Goal: Transaction & Acquisition: Purchase product/service

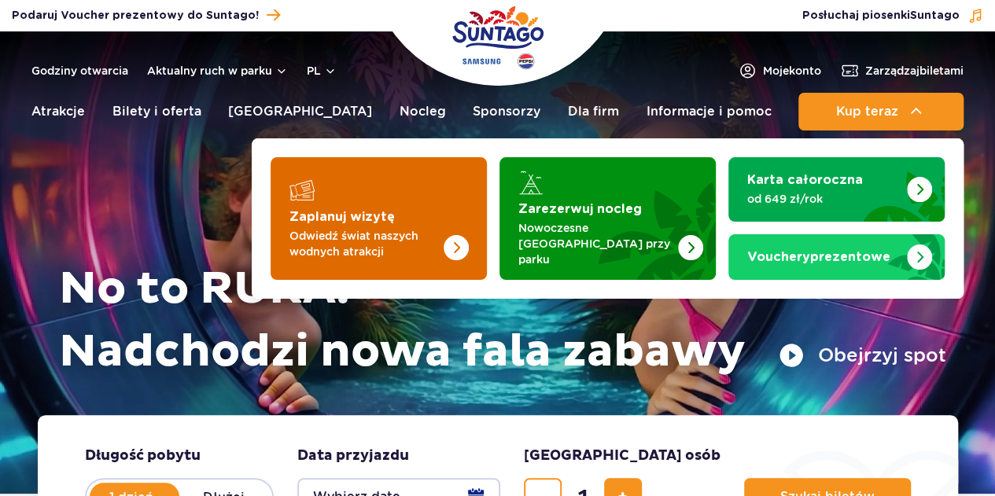
click at [387, 228] on p "Odwiedź świat naszych wodnych atrakcji" at bounding box center [365, 243] width 153 height 31
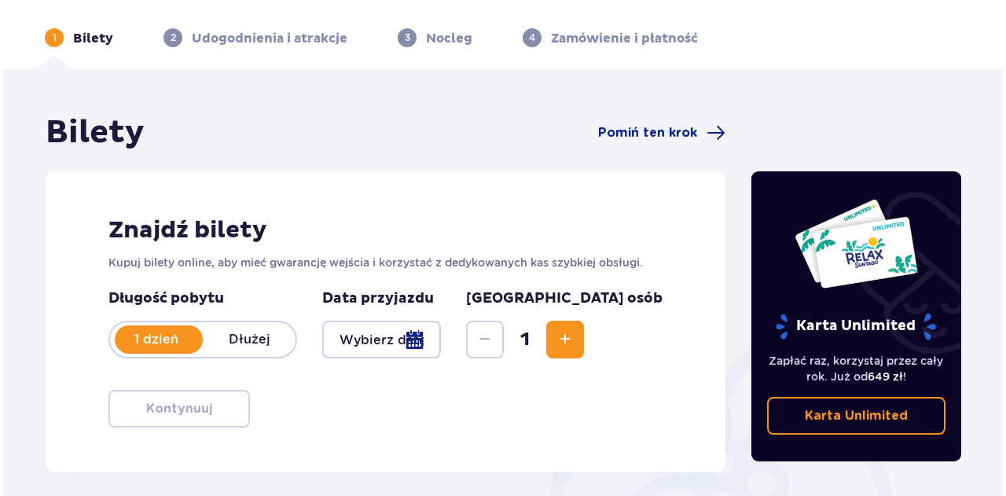
scroll to position [79, 0]
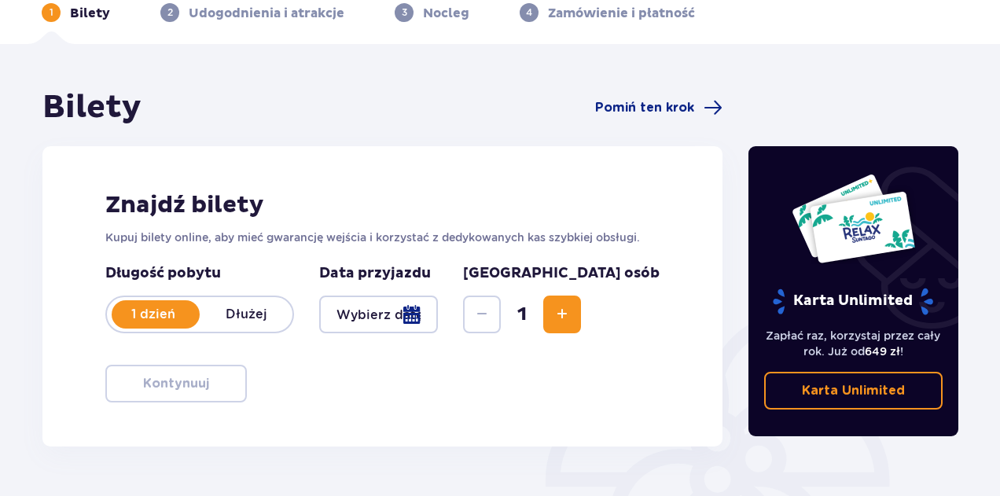
click at [438, 312] on div at bounding box center [378, 315] width 119 height 38
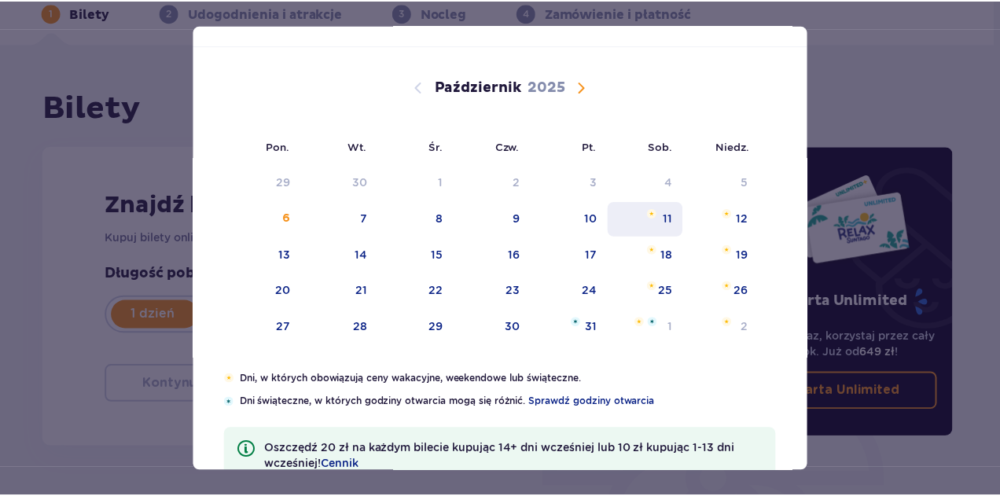
scroll to position [79, 0]
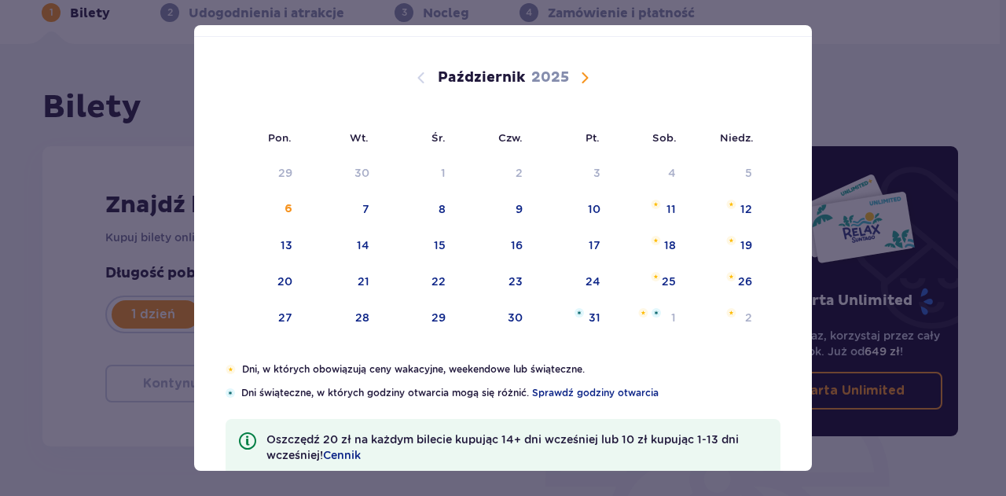
click at [582, 78] on span "Następny miesiąc" at bounding box center [585, 77] width 19 height 19
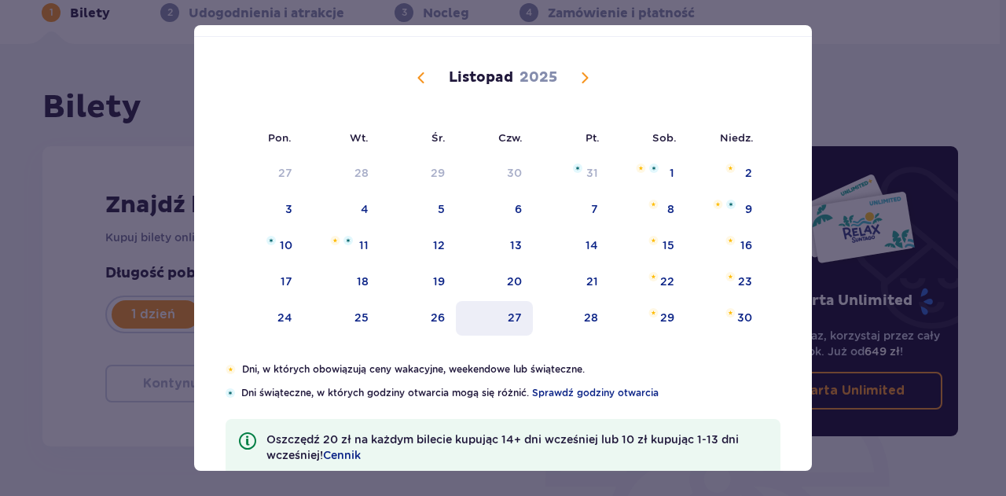
click at [508, 324] on div "27" at bounding box center [515, 318] width 14 height 16
type input "27.11.25"
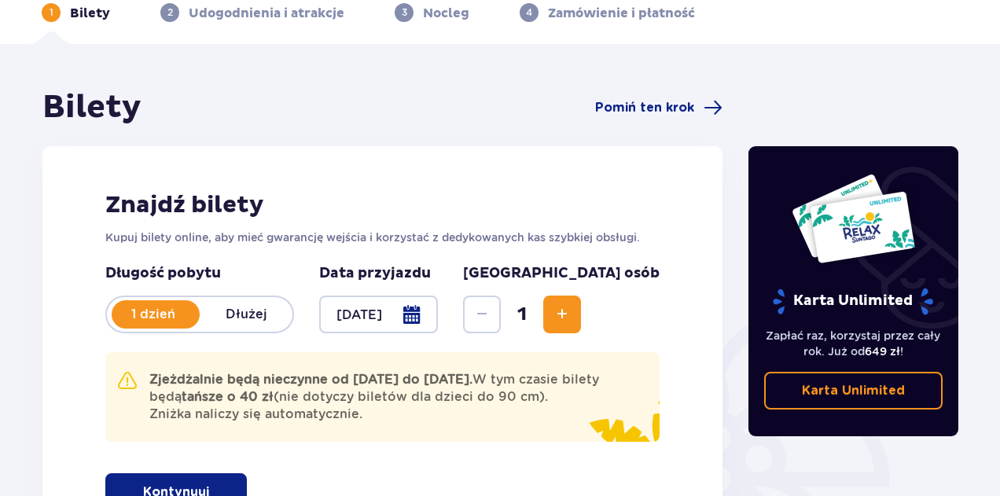
scroll to position [157, 0]
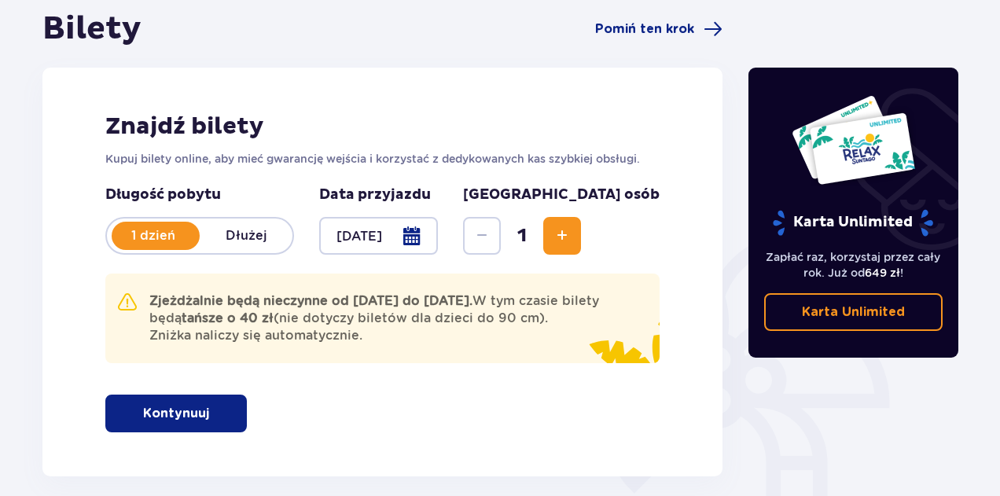
click at [433, 234] on div at bounding box center [378, 236] width 119 height 38
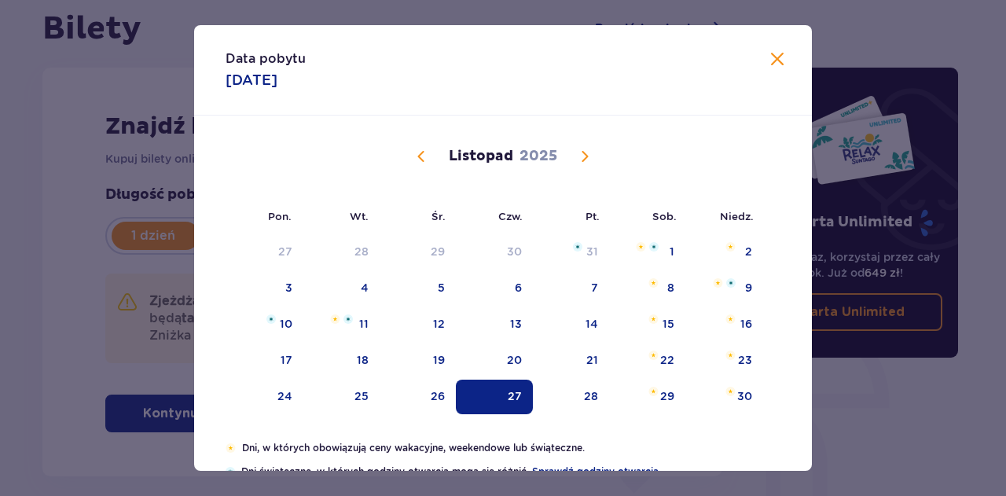
click at [774, 61] on span "Zamknij" at bounding box center [777, 59] width 19 height 19
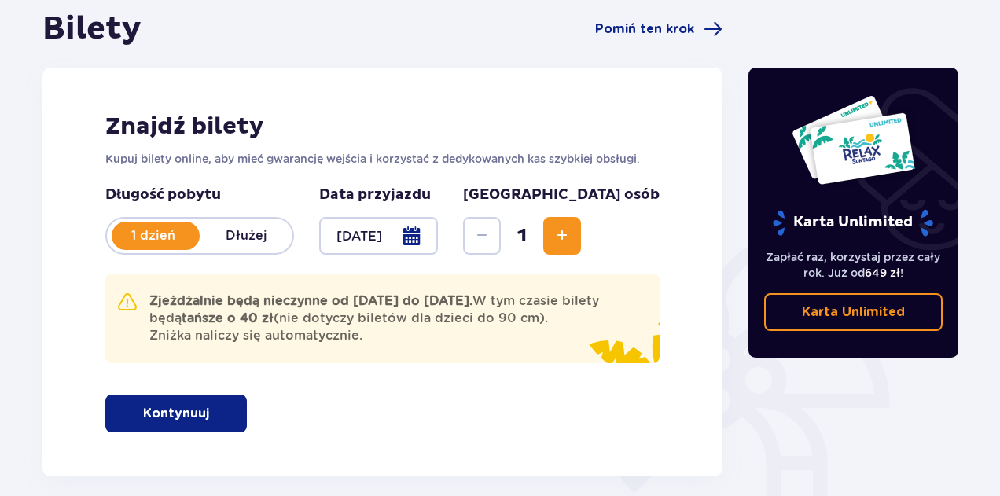
click at [572, 238] on span "Zwiększ" at bounding box center [562, 235] width 19 height 19
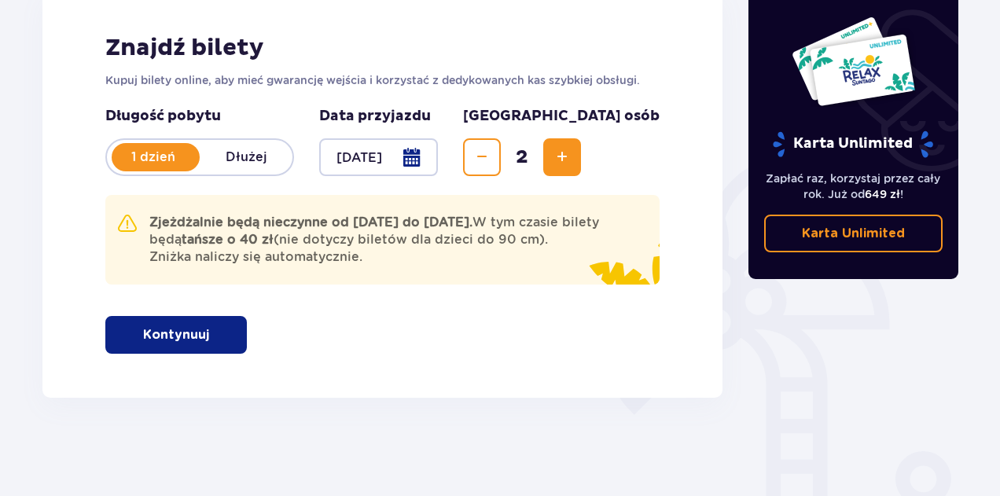
click at [173, 330] on p "Kontynuuj" at bounding box center [176, 334] width 66 height 17
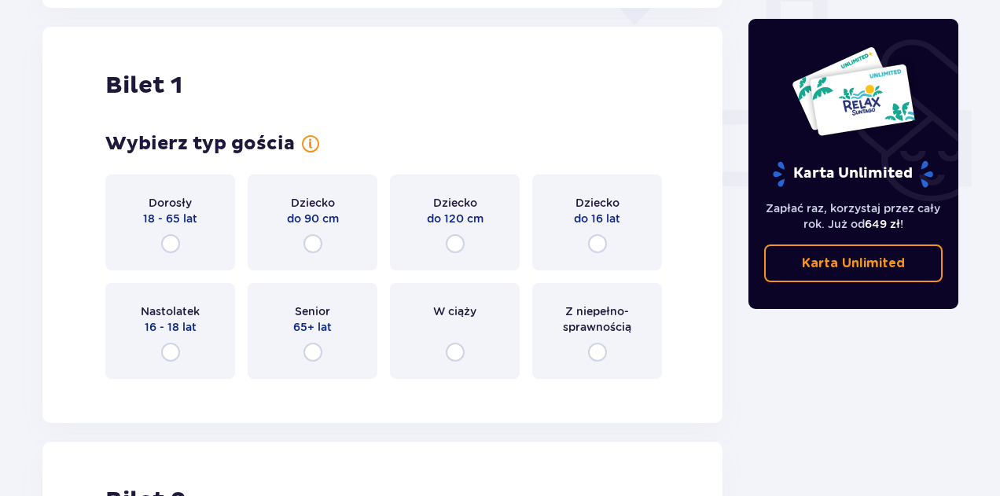
scroll to position [634, 0]
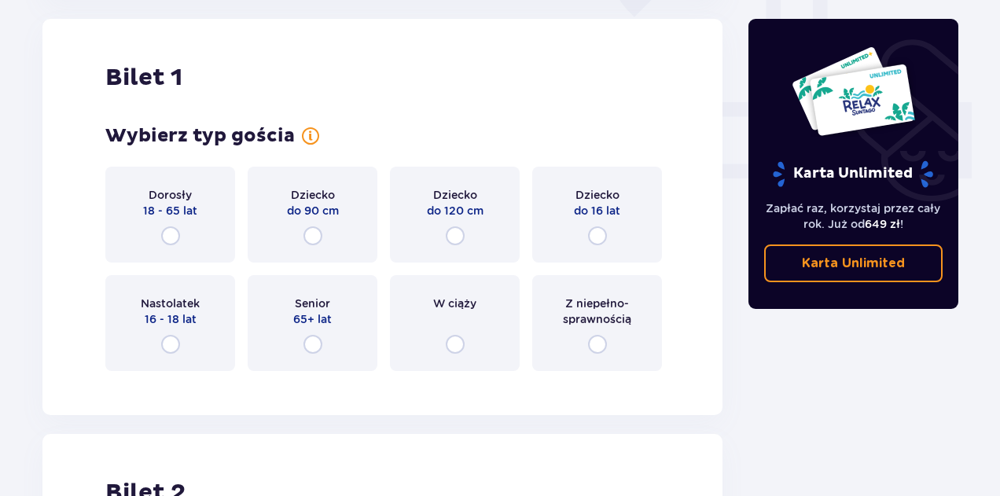
click at [171, 232] on input "radio" at bounding box center [170, 235] width 19 height 19
radio input "true"
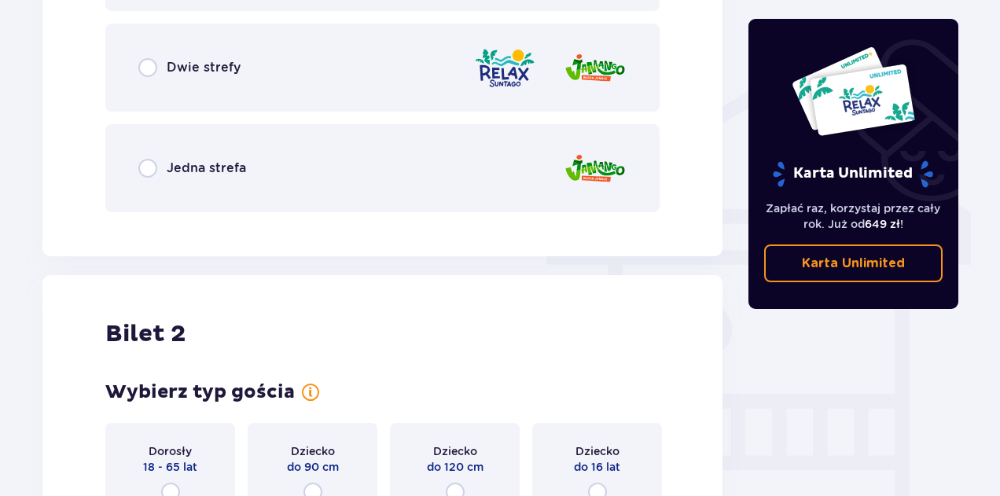
scroll to position [1096, 0]
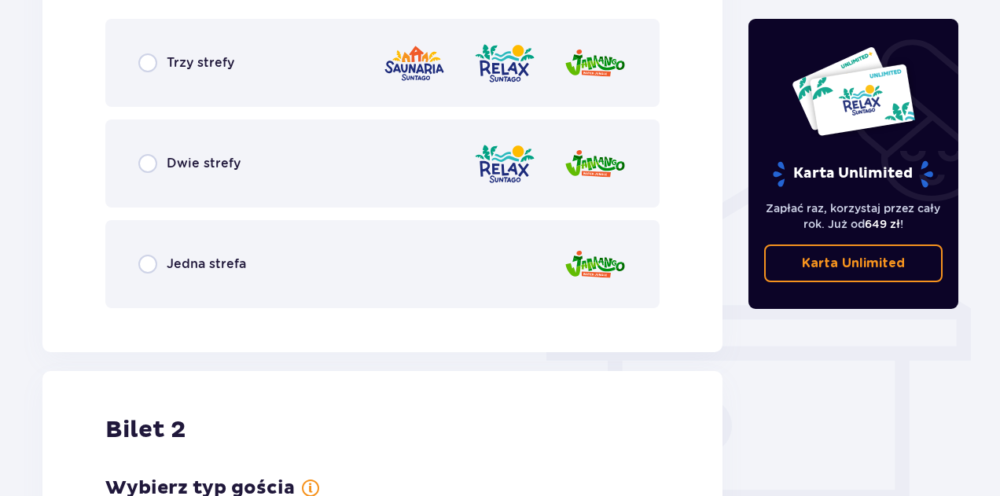
click at [192, 166] on span "Dwie strefy" at bounding box center [204, 163] width 74 height 17
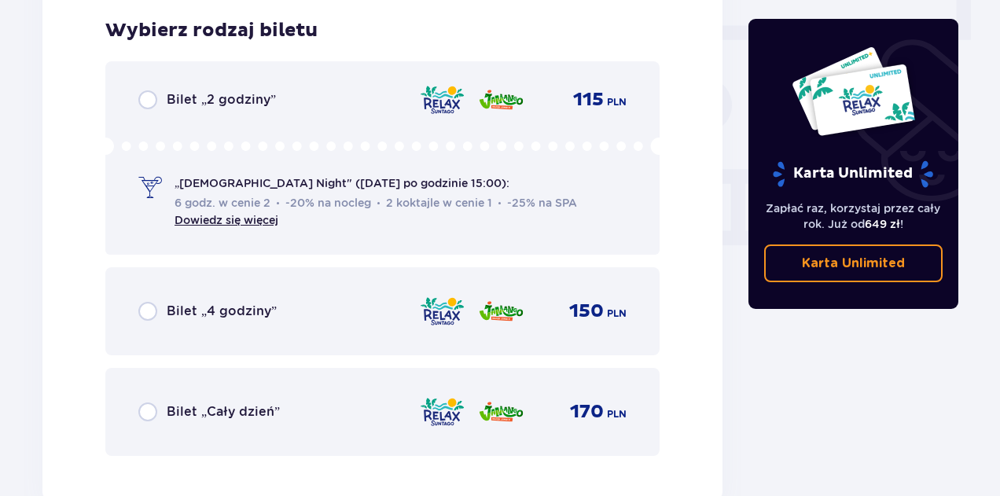
scroll to position [1495, 0]
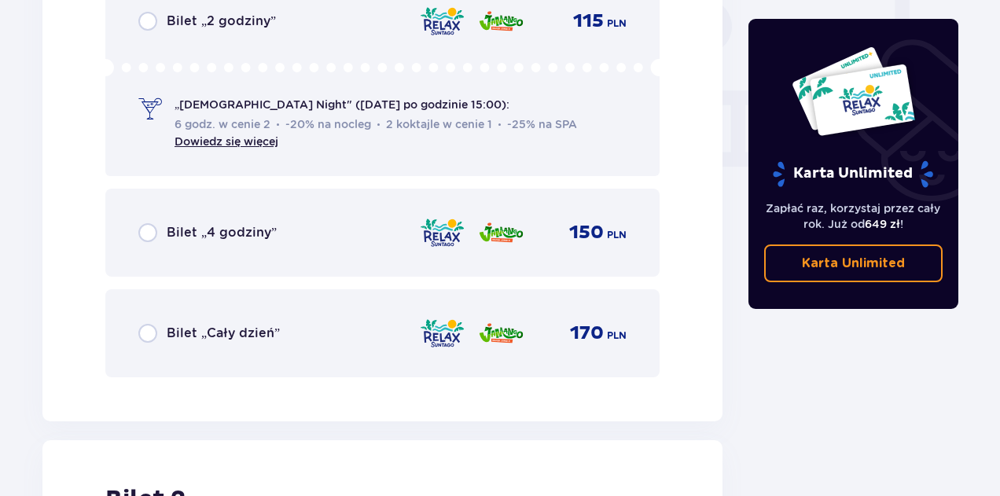
click at [201, 234] on span "Bilet „4 godziny”" at bounding box center [222, 232] width 110 height 17
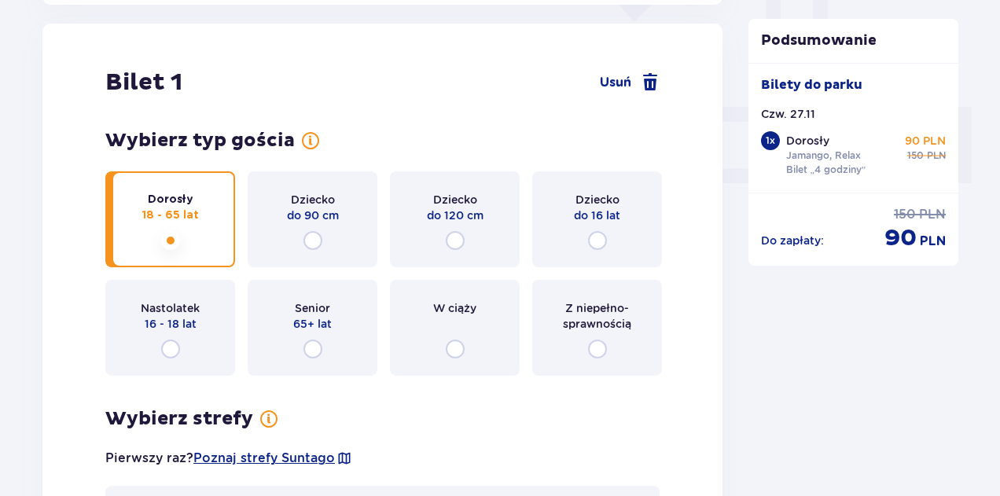
scroll to position [1022, 0]
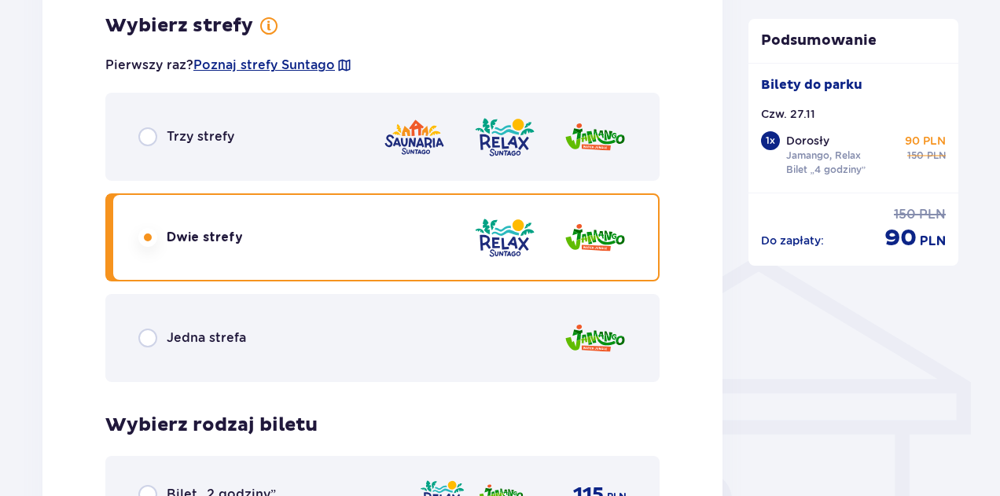
click at [296, 140] on div "Trzy strefy" at bounding box center [382, 137] width 554 height 88
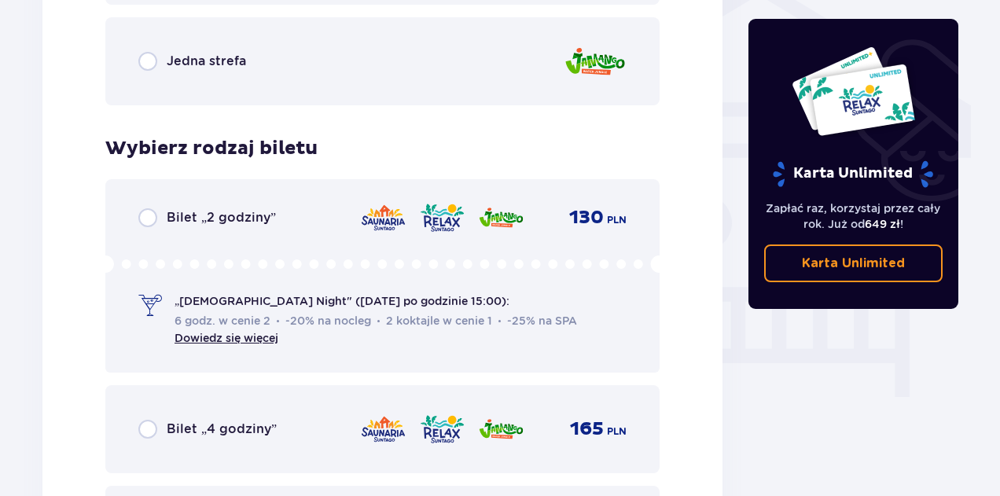
scroll to position [1417, 0]
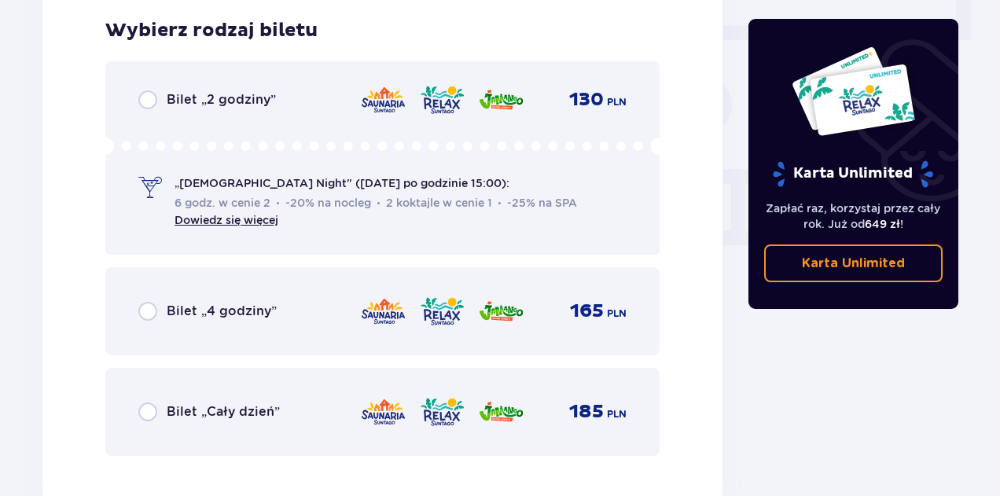
click at [219, 309] on span "Bilet „4 godziny”" at bounding box center [222, 311] width 110 height 17
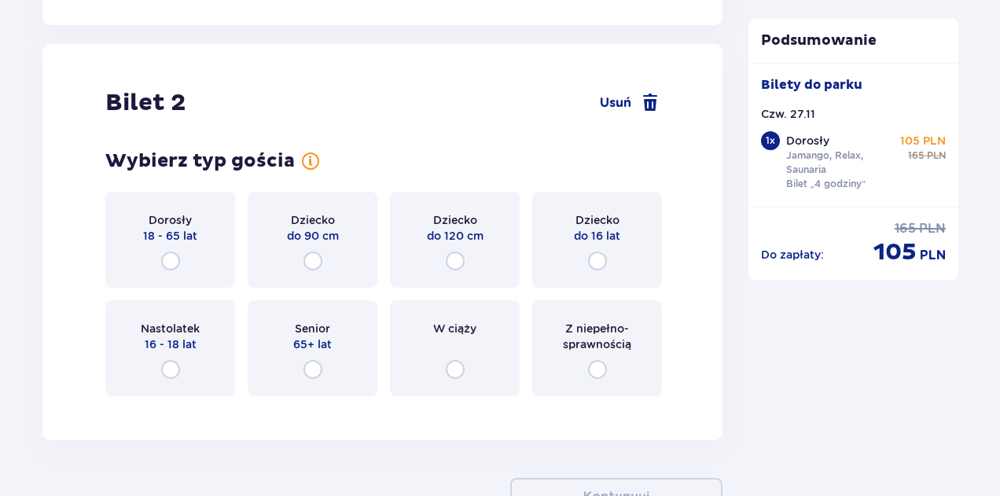
scroll to position [1917, 0]
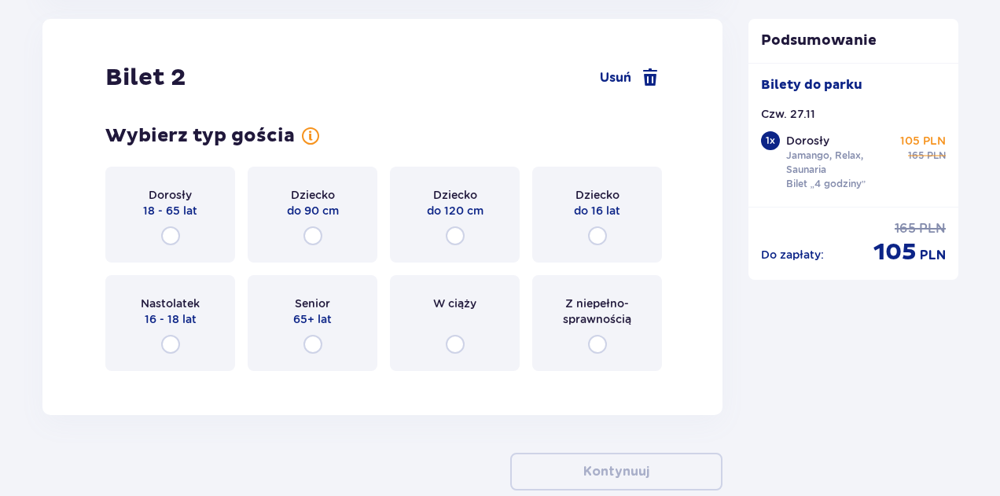
click at [182, 223] on div "Dorosły 18 - 65 lat" at bounding box center [170, 215] width 130 height 96
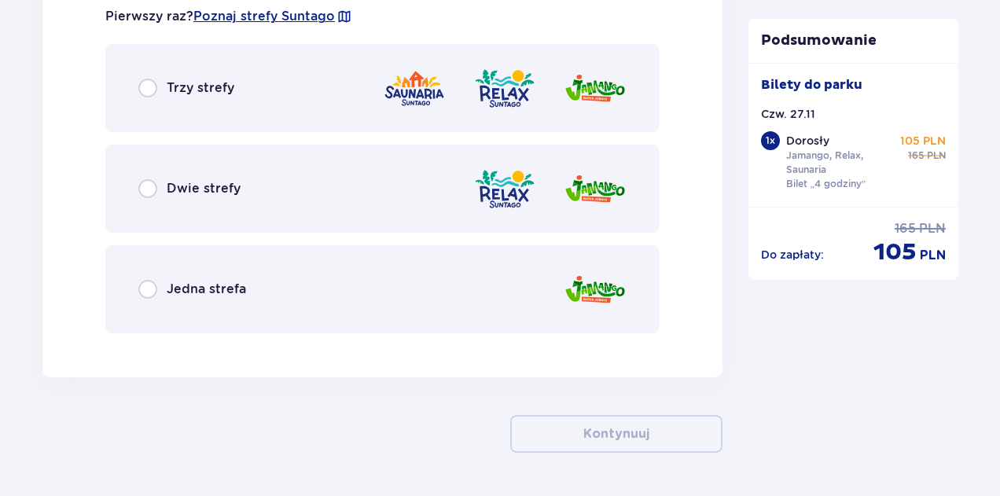
scroll to position [2379, 0]
